Goal: Find contact information: Find contact information

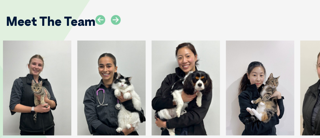
scroll to position [744, 0]
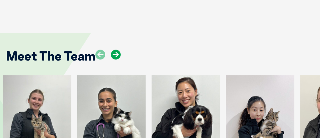
click at [115, 50] on icon at bounding box center [116, 55] width 10 height 10
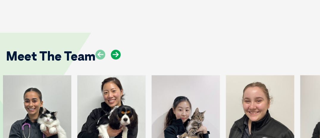
click at [115, 50] on icon at bounding box center [116, 55] width 10 height 10
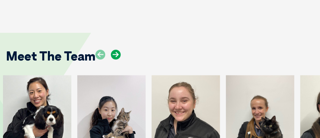
click at [115, 50] on icon at bounding box center [116, 55] width 10 height 10
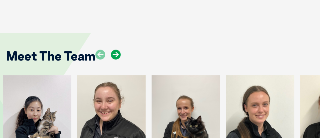
click at [115, 50] on icon at bounding box center [116, 55] width 10 height 10
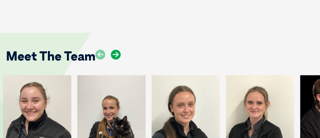
click at [115, 50] on icon at bounding box center [116, 55] width 10 height 10
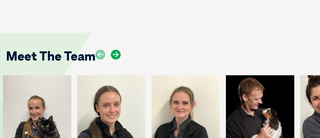
click at [115, 50] on icon at bounding box center [116, 55] width 10 height 10
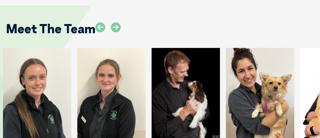
scroll to position [714, 0]
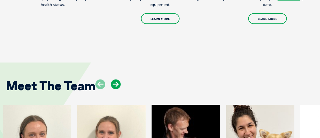
click at [115, 80] on icon at bounding box center [116, 85] width 10 height 10
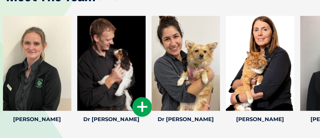
scroll to position [774, 0]
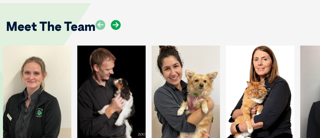
click at [115, 20] on icon at bounding box center [116, 25] width 10 height 10
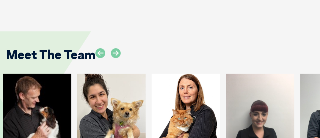
scroll to position [744, 0]
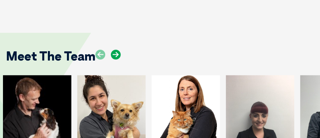
click at [116, 50] on icon at bounding box center [116, 55] width 10 height 10
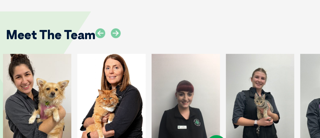
scroll to position [774, 0]
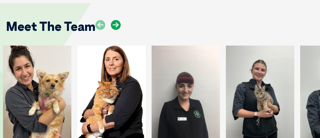
click at [116, 20] on icon at bounding box center [116, 25] width 10 height 10
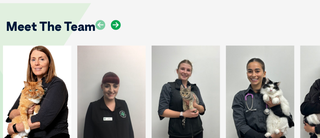
click at [117, 20] on icon at bounding box center [116, 25] width 10 height 10
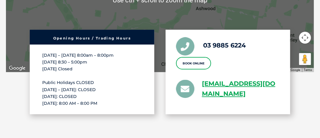
scroll to position [1072, 0]
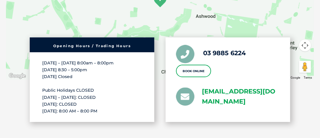
drag, startPoint x: 202, startPoint y: 78, endPoint x: 242, endPoint y: 96, distance: 43.7
click at [242, 96] on li "[EMAIL_ADDRESS][DOMAIN_NAME]" at bounding box center [228, 97] width 104 height 21
